Goal: Communication & Community: Share content

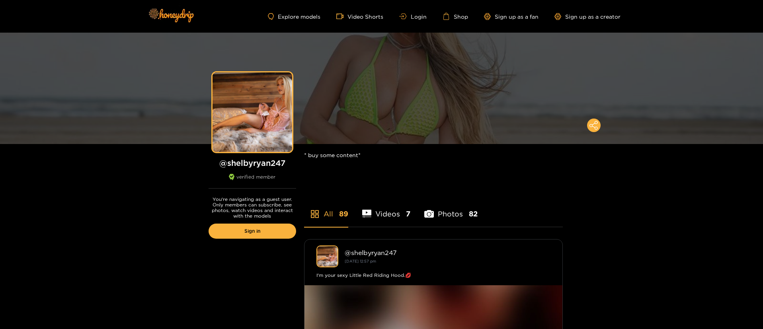
click at [407, 12] on div "Explore models Video Shorts Login Shop Sign up as a fan Sign up as a creator" at bounding box center [382, 16] width 478 height 33
click at [404, 17] on icon at bounding box center [401, 16] width 5 height 2
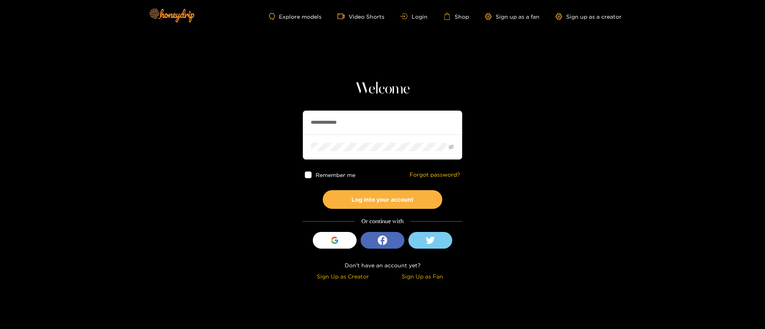
click at [353, 114] on input "**********" at bounding box center [382, 123] width 159 height 24
click at [333, 124] on input "text" at bounding box center [382, 123] width 159 height 24
drag, startPoint x: 337, startPoint y: 110, endPoint x: 322, endPoint y: 151, distance: 43.7
click at [337, 111] on input "text" at bounding box center [382, 123] width 159 height 24
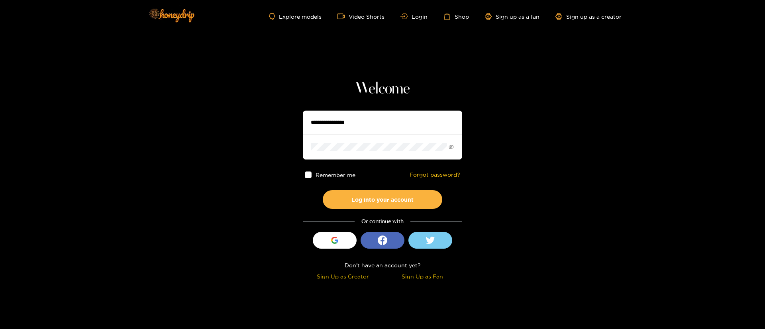
drag, startPoint x: 322, startPoint y: 151, endPoint x: 331, endPoint y: 125, distance: 27.7
click at [322, 151] on span at bounding box center [382, 147] width 159 height 25
drag, startPoint x: 331, startPoint y: 123, endPoint x: 330, endPoint y: 152, distance: 28.7
click at [331, 123] on input "text" at bounding box center [382, 123] width 159 height 24
click at [330, 152] on span at bounding box center [382, 147] width 159 height 25
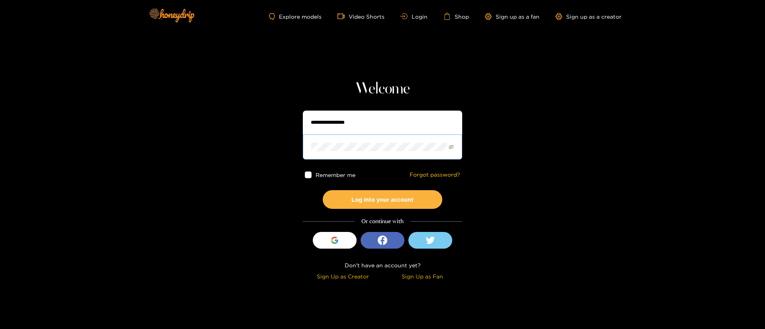
drag, startPoint x: 333, startPoint y: 124, endPoint x: 328, endPoint y: 155, distance: 30.8
click at [333, 124] on input "text" at bounding box center [382, 123] width 159 height 24
click at [328, 156] on span at bounding box center [382, 147] width 159 height 25
drag, startPoint x: 338, startPoint y: 121, endPoint x: 329, endPoint y: 154, distance: 34.3
click at [338, 121] on input "text" at bounding box center [382, 123] width 159 height 24
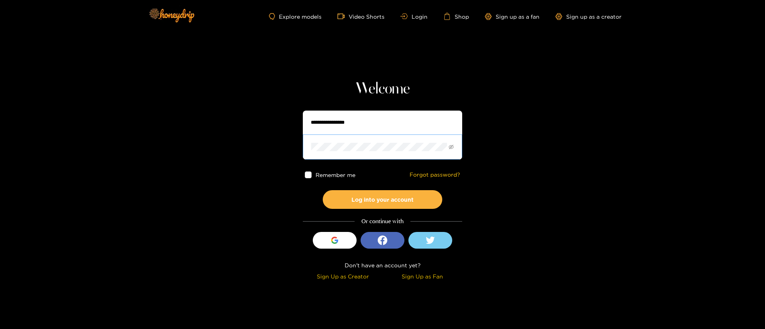
click at [329, 154] on span at bounding box center [382, 147] width 159 height 25
drag, startPoint x: 338, startPoint y: 125, endPoint x: 331, endPoint y: 163, distance: 39.0
click at [338, 125] on input "text" at bounding box center [382, 123] width 159 height 24
click at [331, 155] on span at bounding box center [382, 147] width 159 height 25
drag, startPoint x: 331, startPoint y: 124, endPoint x: 323, endPoint y: 154, distance: 30.3
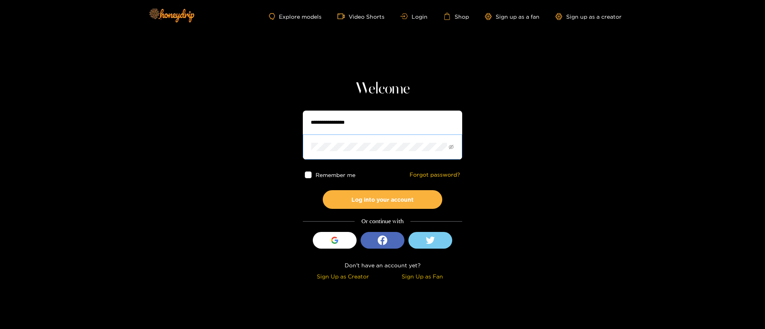
click at [331, 124] on input "text" at bounding box center [382, 123] width 159 height 24
click at [323, 154] on span at bounding box center [382, 147] width 159 height 25
click at [341, 114] on input "text" at bounding box center [382, 123] width 159 height 24
drag, startPoint x: 337, startPoint y: 117, endPoint x: 334, endPoint y: 121, distance: 4.6
click at [337, 117] on input "text" at bounding box center [382, 123] width 159 height 24
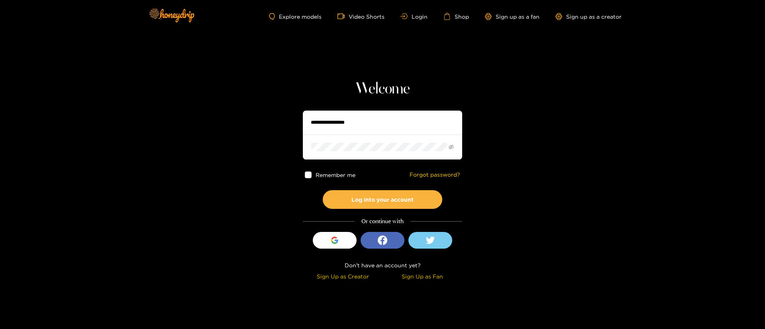
paste input "**********"
type input "**********"
drag, startPoint x: 359, startPoint y: 201, endPoint x: 364, endPoint y: 175, distance: 26.3
click at [359, 202] on button "Log into your account" at bounding box center [382, 199] width 119 height 19
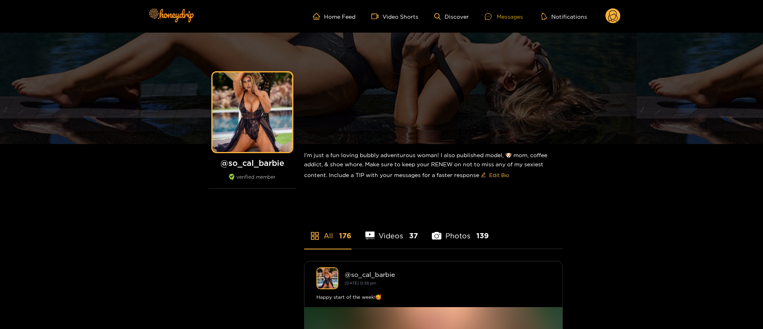
click at [505, 16] on div "Messages" at bounding box center [504, 16] width 38 height 9
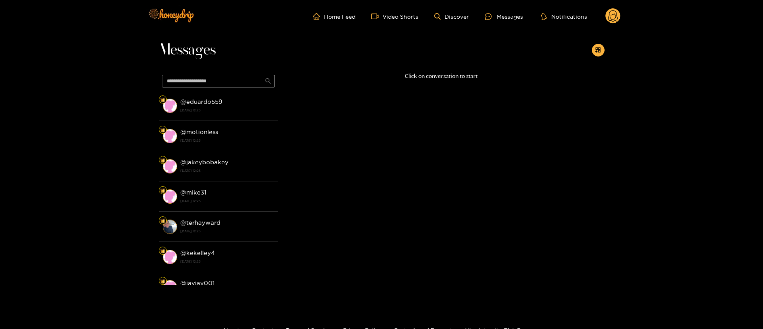
click at [617, 16] on icon at bounding box center [614, 17] width 10 height 14
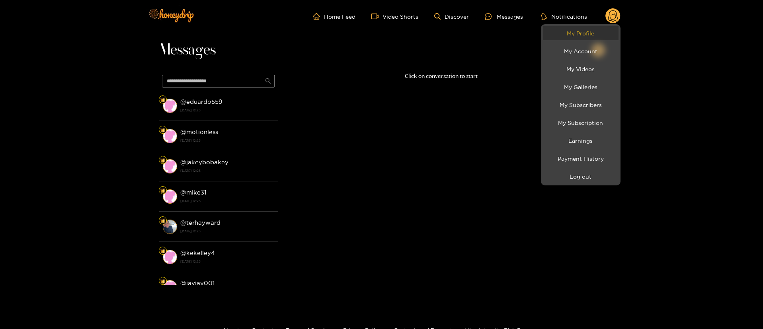
click at [580, 36] on link "My Profile" at bounding box center [581, 33] width 76 height 14
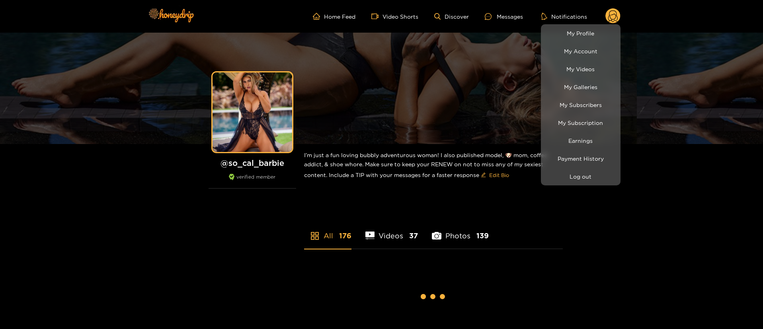
click at [520, 20] on div at bounding box center [381, 164] width 763 height 329
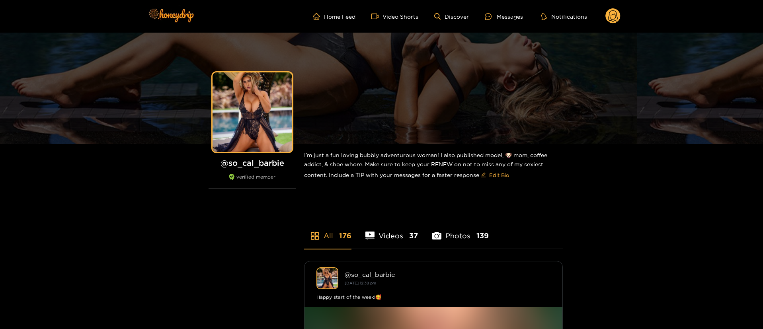
click at [520, 20] on div "Messages" at bounding box center [504, 16] width 38 height 9
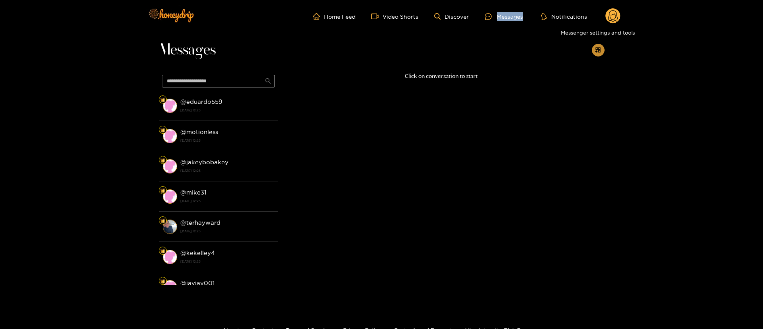
click at [602, 47] on button "button" at bounding box center [598, 50] width 13 height 13
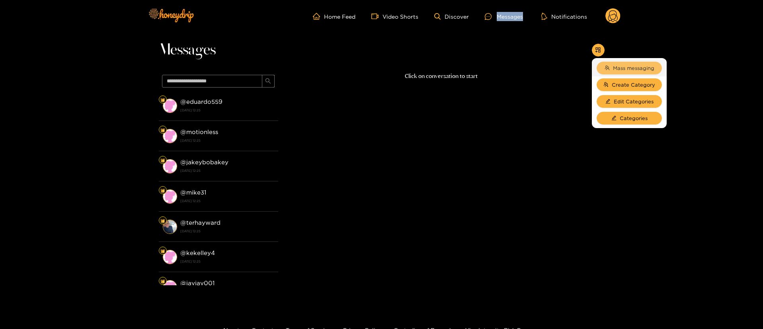
click at [611, 66] on button "Mass messaging" at bounding box center [629, 68] width 65 height 13
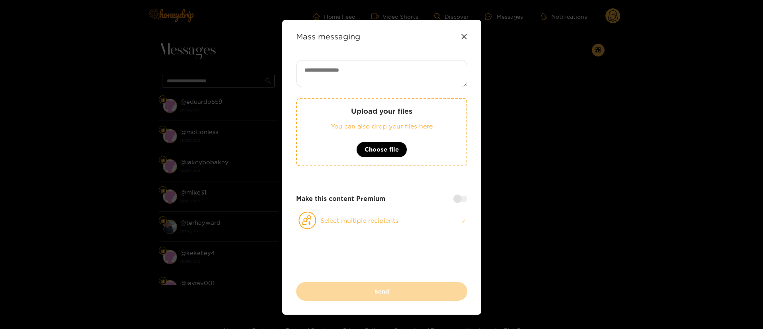
click at [411, 83] on textarea at bounding box center [381, 73] width 171 height 27
click at [463, 37] on icon at bounding box center [464, 36] width 5 height 5
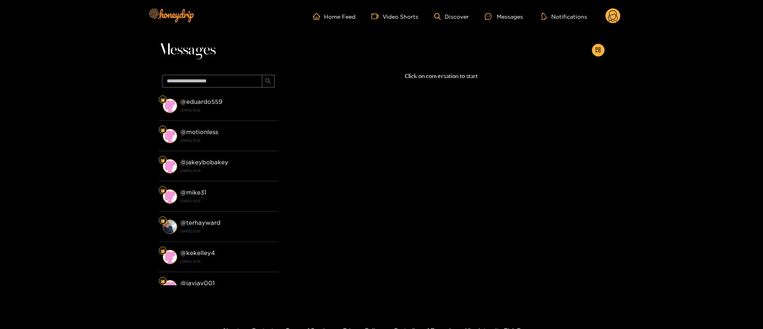
click at [605, 20] on ul "Home Feed Video Shorts Discover Messages Notifications" at bounding box center [467, 16] width 308 height 16
click at [606, 20] on icon at bounding box center [613, 16] width 15 height 16
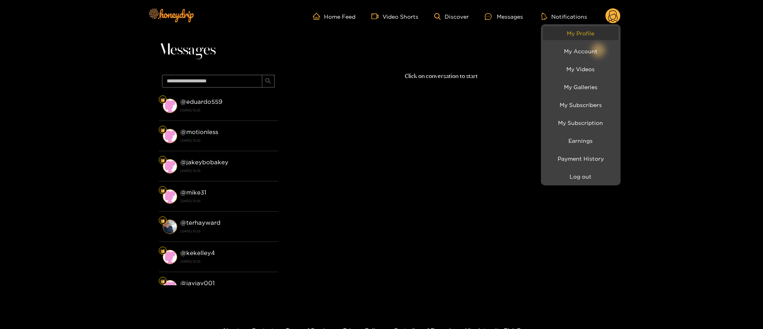
click at [574, 32] on link "My Profile" at bounding box center [581, 33] width 76 height 14
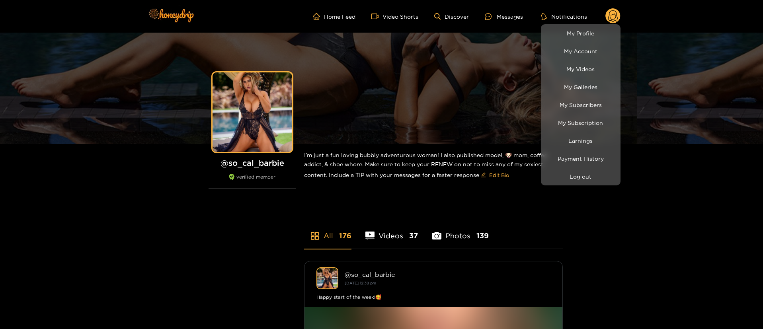
click at [500, 15] on div at bounding box center [381, 164] width 763 height 329
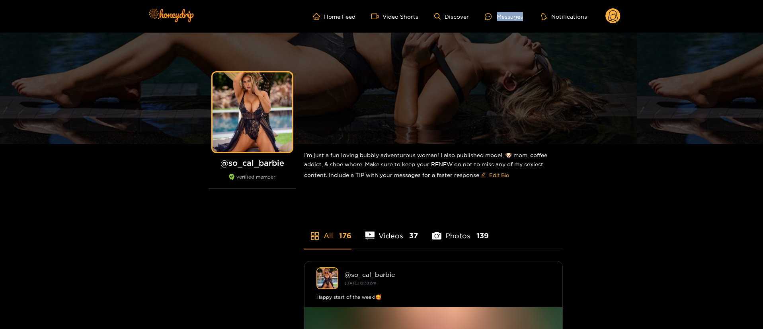
click at [500, 15] on div "Messages" at bounding box center [504, 16] width 38 height 9
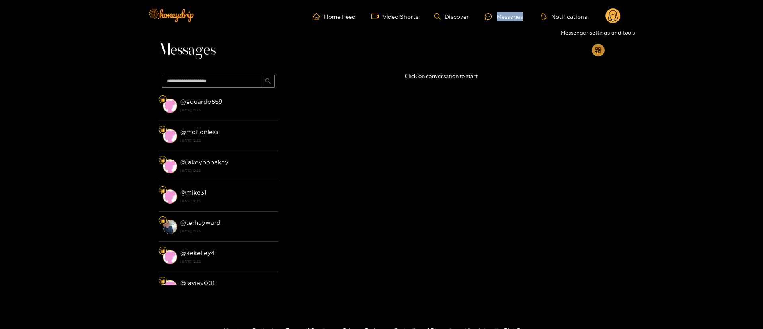
click at [600, 46] on button "button" at bounding box center [598, 50] width 13 height 13
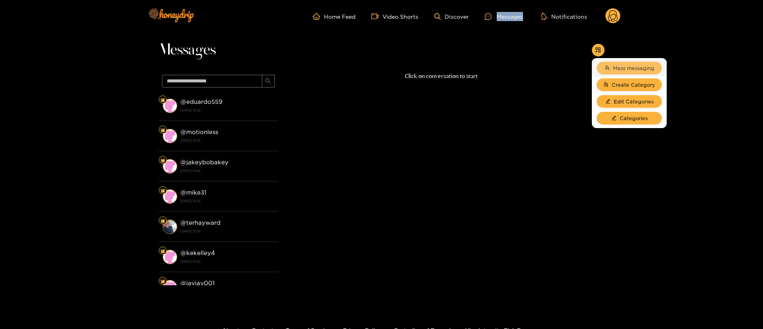
click at [609, 67] on icon "team" at bounding box center [607, 67] width 5 height 5
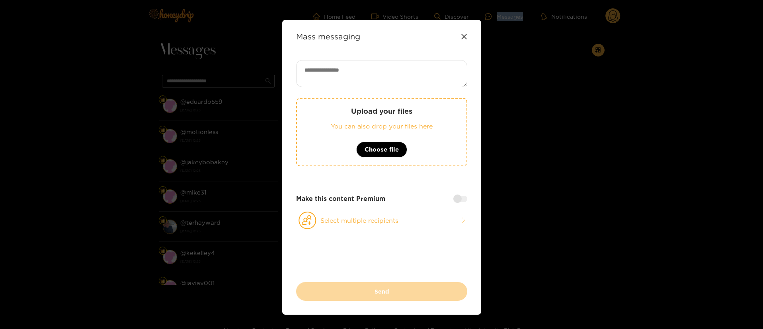
click at [469, 37] on div "Mass messaging Upload your files You can also drop your files here Choose file …" at bounding box center [381, 167] width 199 height 295
click at [467, 37] on div "Mass messaging Upload your files You can also drop your files here Choose file …" at bounding box center [381, 167] width 199 height 295
click at [465, 37] on icon at bounding box center [464, 36] width 6 height 6
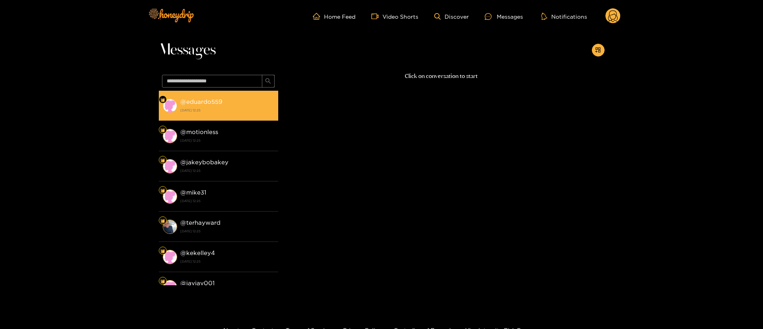
click at [201, 118] on li "@ eduardo559 15 August 2025 12:25" at bounding box center [218, 106] width 119 height 30
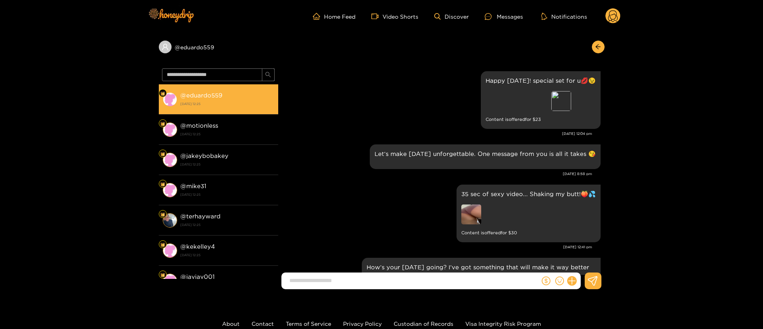
scroll to position [1089, 0]
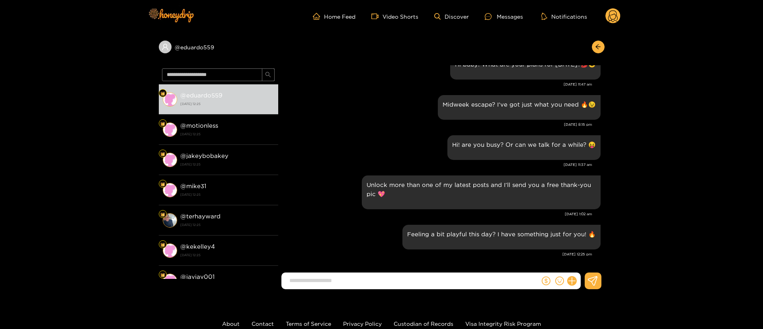
click at [376, 94] on div "Midweek escape? I’ve got just what you need 🔥😉" at bounding box center [441, 107] width 319 height 29
click at [596, 47] on icon "arrow-left" at bounding box center [598, 47] width 6 height 6
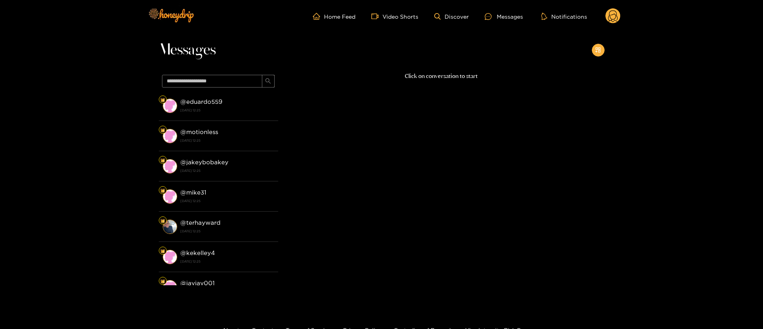
click at [596, 47] on icon "appstore-add" at bounding box center [598, 50] width 6 height 6
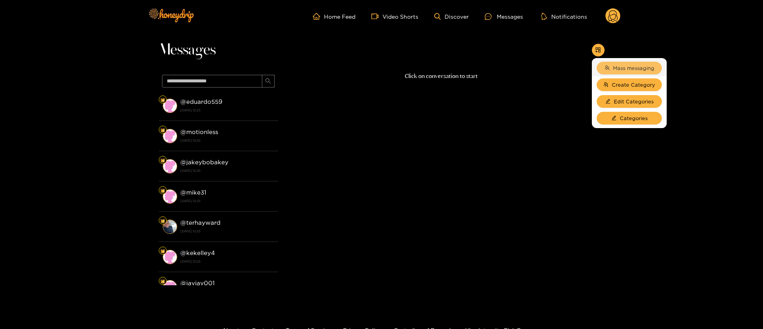
click at [613, 67] on span "Mass messaging" at bounding box center [633, 68] width 41 height 8
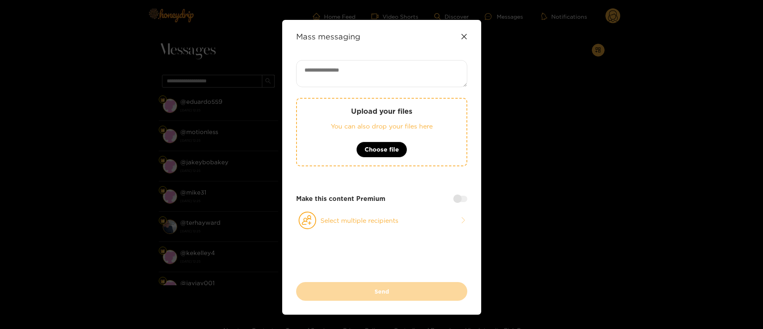
paste textarea "**********"
click at [361, 61] on textarea at bounding box center [381, 73] width 171 height 27
type textarea "**********"
click at [363, 219] on button "Select multiple recipients" at bounding box center [381, 220] width 171 height 18
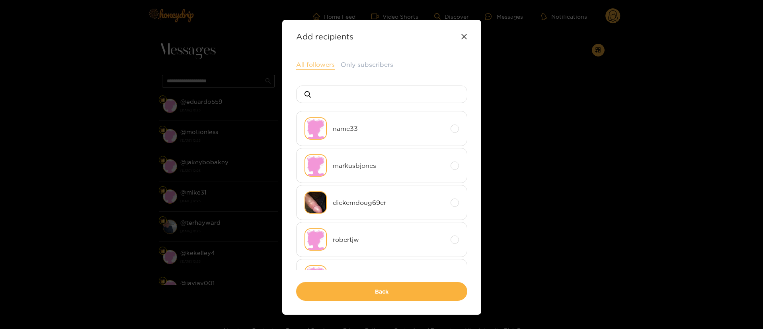
click at [317, 64] on button "All followers" at bounding box center [315, 65] width 39 height 10
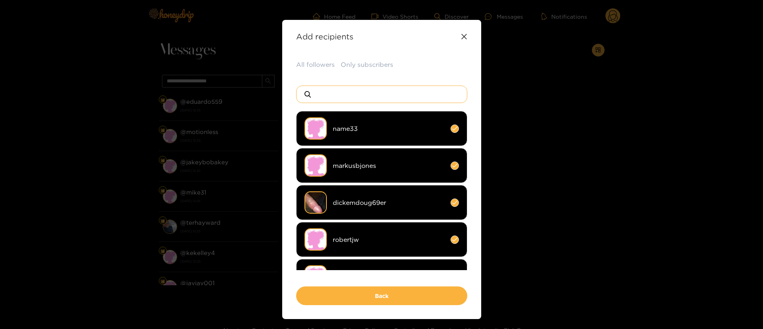
click at [376, 99] on input at bounding box center [385, 94] width 140 height 17
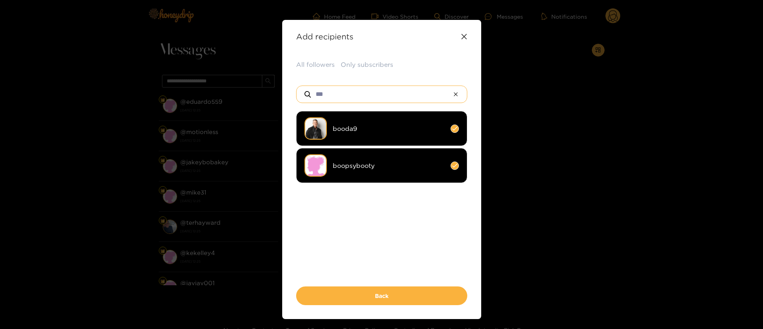
type input "***"
click at [374, 116] on li "booda9" at bounding box center [381, 128] width 171 height 35
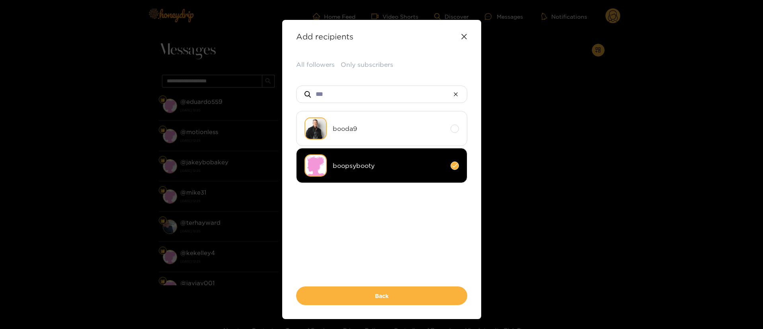
click at [373, 170] on li "boopsybooty" at bounding box center [381, 165] width 171 height 35
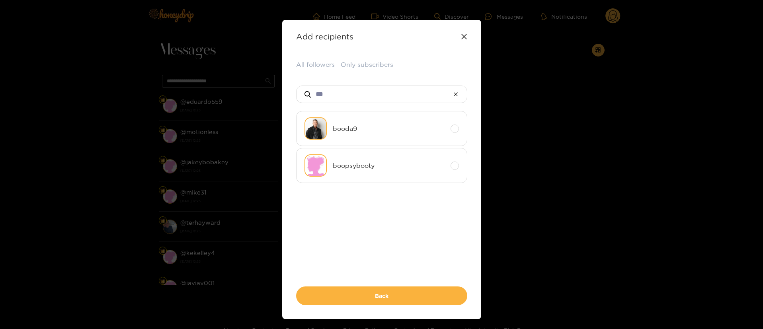
click at [372, 104] on div "All followers Only subscribers *** booda9 boopsybooty Back" at bounding box center [381, 182] width 171 height 245
click at [372, 101] on input "***" at bounding box center [382, 94] width 134 height 17
drag, startPoint x: 372, startPoint y: 101, endPoint x: 380, endPoint y: 98, distance: 9.1
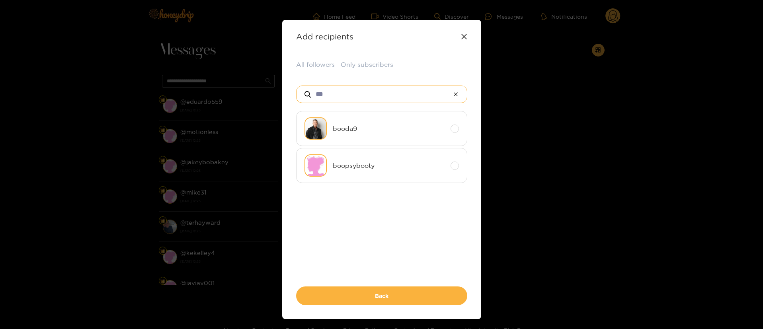
click at [374, 100] on input "***" at bounding box center [382, 94] width 134 height 17
click at [384, 98] on input "***" at bounding box center [382, 94] width 134 height 17
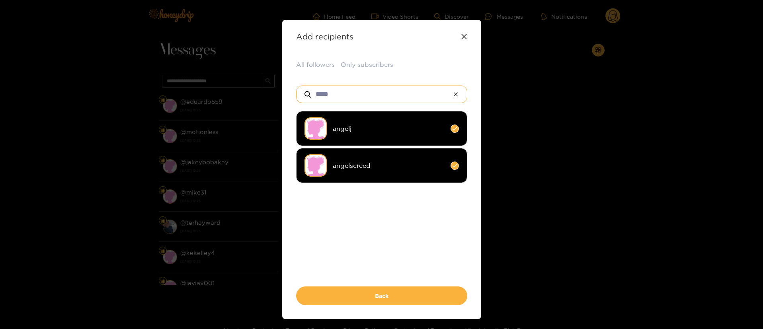
type input "*****"
click at [367, 143] on li "angelj" at bounding box center [381, 128] width 171 height 35
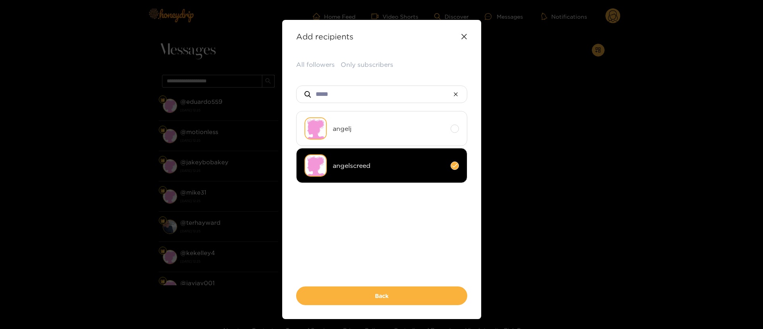
click at [380, 227] on ul "angelj angelscreed" at bounding box center [381, 190] width 171 height 159
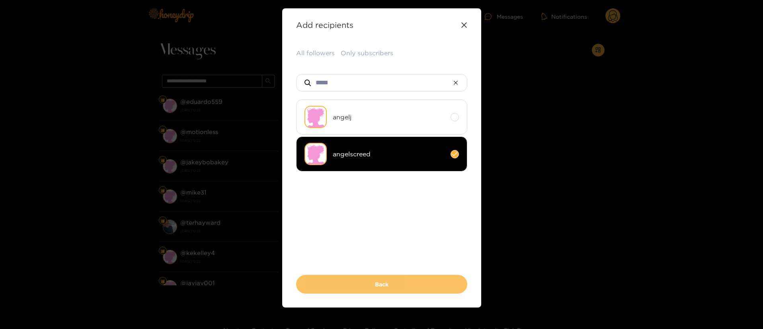
scroll to position [22, 0]
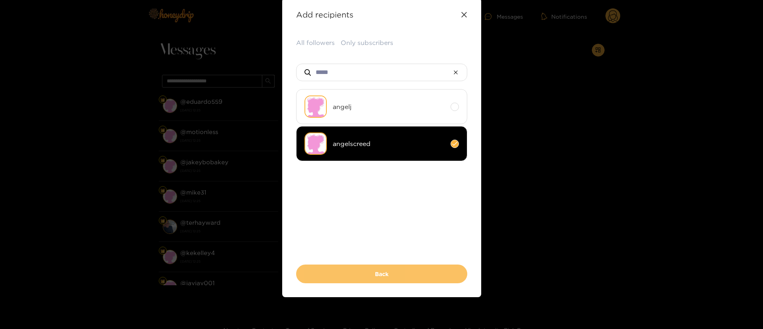
click at [384, 279] on button "Back" at bounding box center [381, 274] width 171 height 19
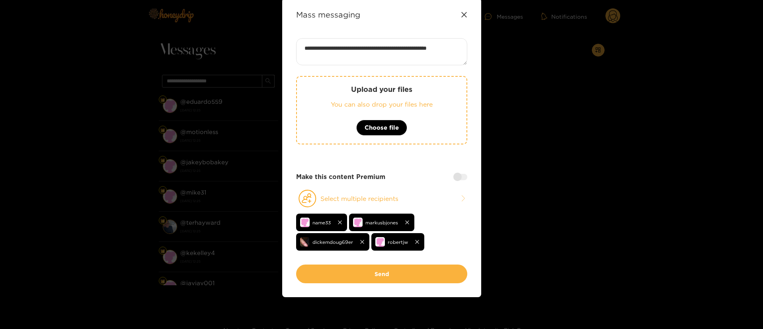
click at [413, 164] on div "**********" at bounding box center [381, 151] width 171 height 227
drag, startPoint x: 430, startPoint y: 191, endPoint x: 430, endPoint y: 178, distance: 13.1
click at [430, 190] on button "Select multiple recipients" at bounding box center [381, 199] width 171 height 18
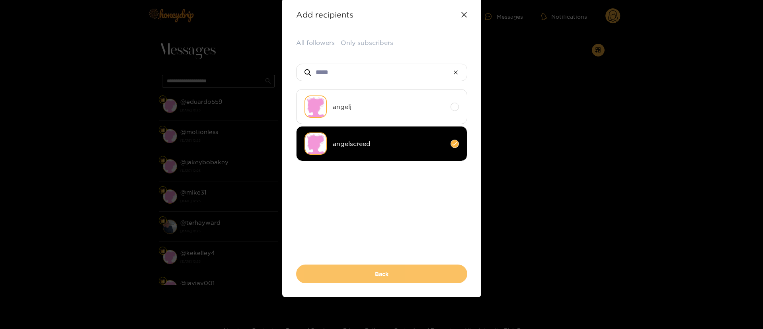
click at [379, 277] on button "Back" at bounding box center [381, 274] width 171 height 19
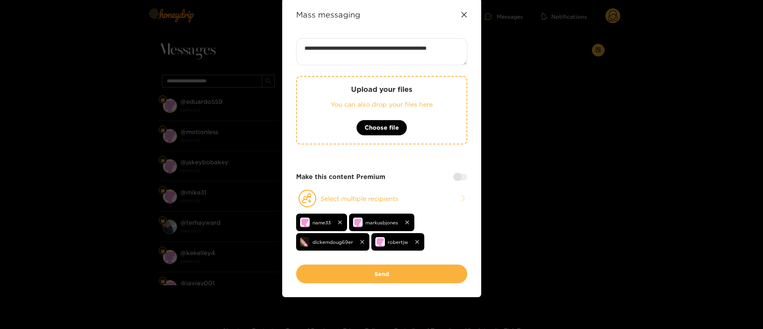
click at [401, 162] on div "**********" at bounding box center [381, 151] width 171 height 227
click at [392, 172] on div "Make this content Premium" at bounding box center [381, 176] width 171 height 9
click at [374, 181] on strong "Make this content Premium" at bounding box center [340, 176] width 89 height 9
click at [372, 177] on strong "Make this content Premium" at bounding box center [340, 176] width 89 height 9
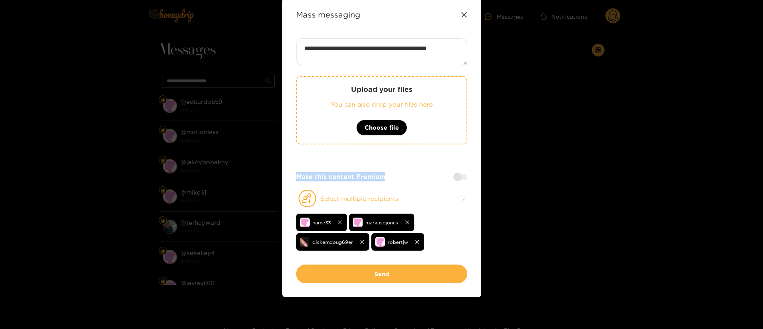
click at [372, 177] on strong "Make this content Premium" at bounding box center [340, 176] width 89 height 9
click at [397, 168] on div "**********" at bounding box center [381, 151] width 171 height 227
click at [420, 201] on button "Select multiple recipients" at bounding box center [381, 199] width 171 height 18
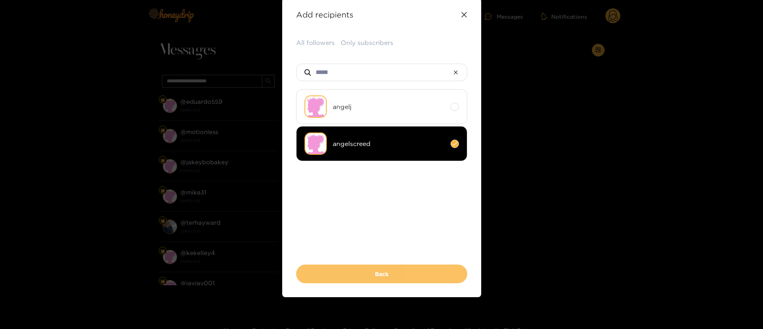
click at [383, 276] on button "Back" at bounding box center [381, 274] width 171 height 19
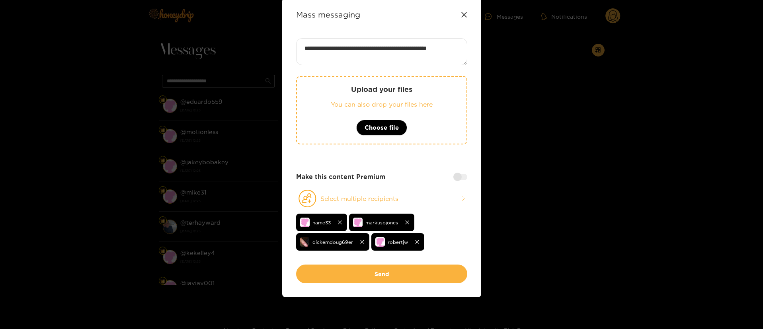
click at [389, 160] on div "**********" at bounding box center [381, 151] width 171 height 227
click at [382, 153] on div "Upload your files You can also drop your files here Choose file" at bounding box center [381, 116] width 171 height 80
click at [382, 154] on div "Upload your files You can also drop your files here Choose file" at bounding box center [381, 116] width 171 height 80
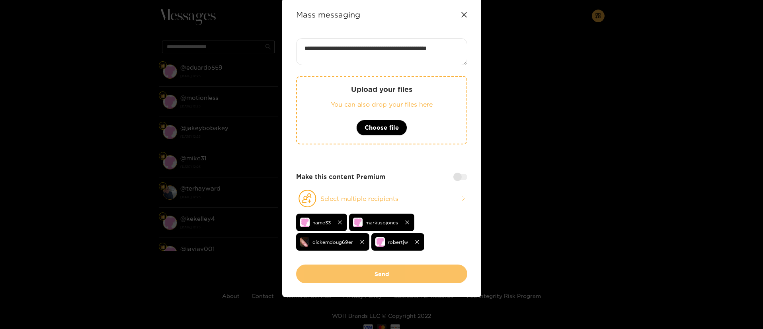
scroll to position [60, 0]
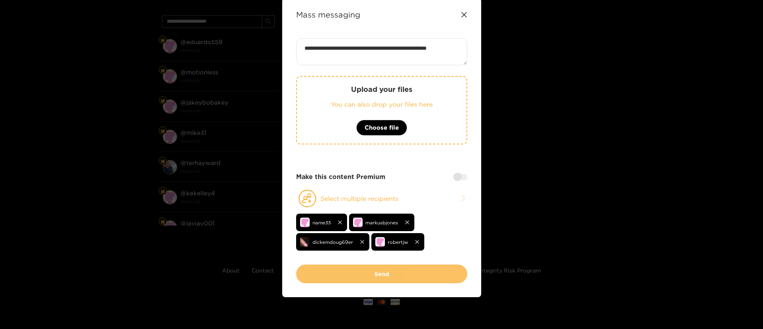
click at [391, 275] on button "Send" at bounding box center [381, 274] width 171 height 19
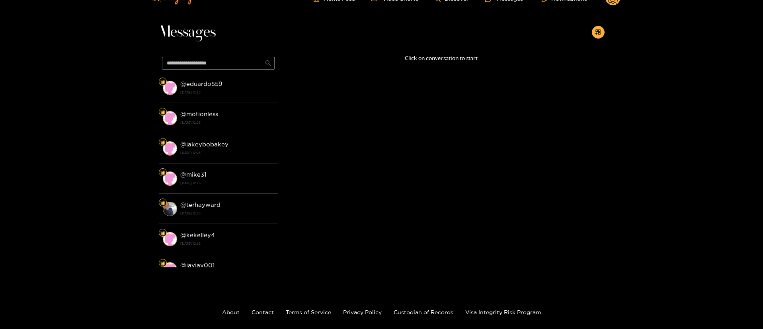
scroll to position [0, 0]
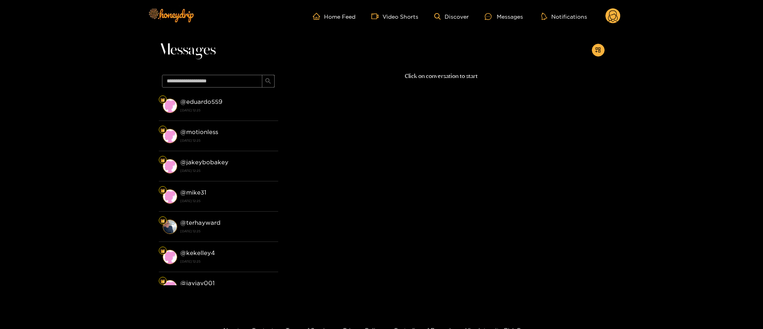
click at [612, 16] on circle at bounding box center [613, 15] width 15 height 15
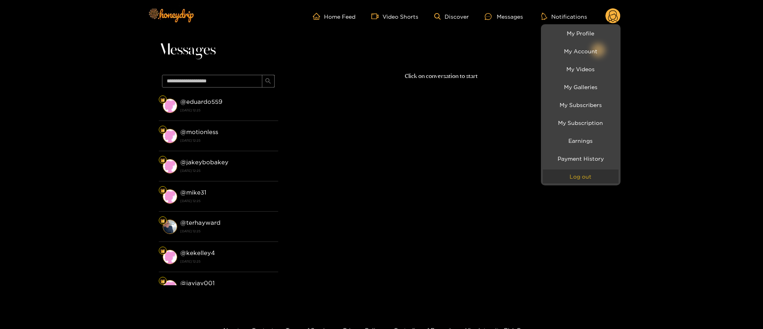
click at [573, 183] on button "Log out" at bounding box center [581, 177] width 76 height 14
